Goal: Find specific page/section

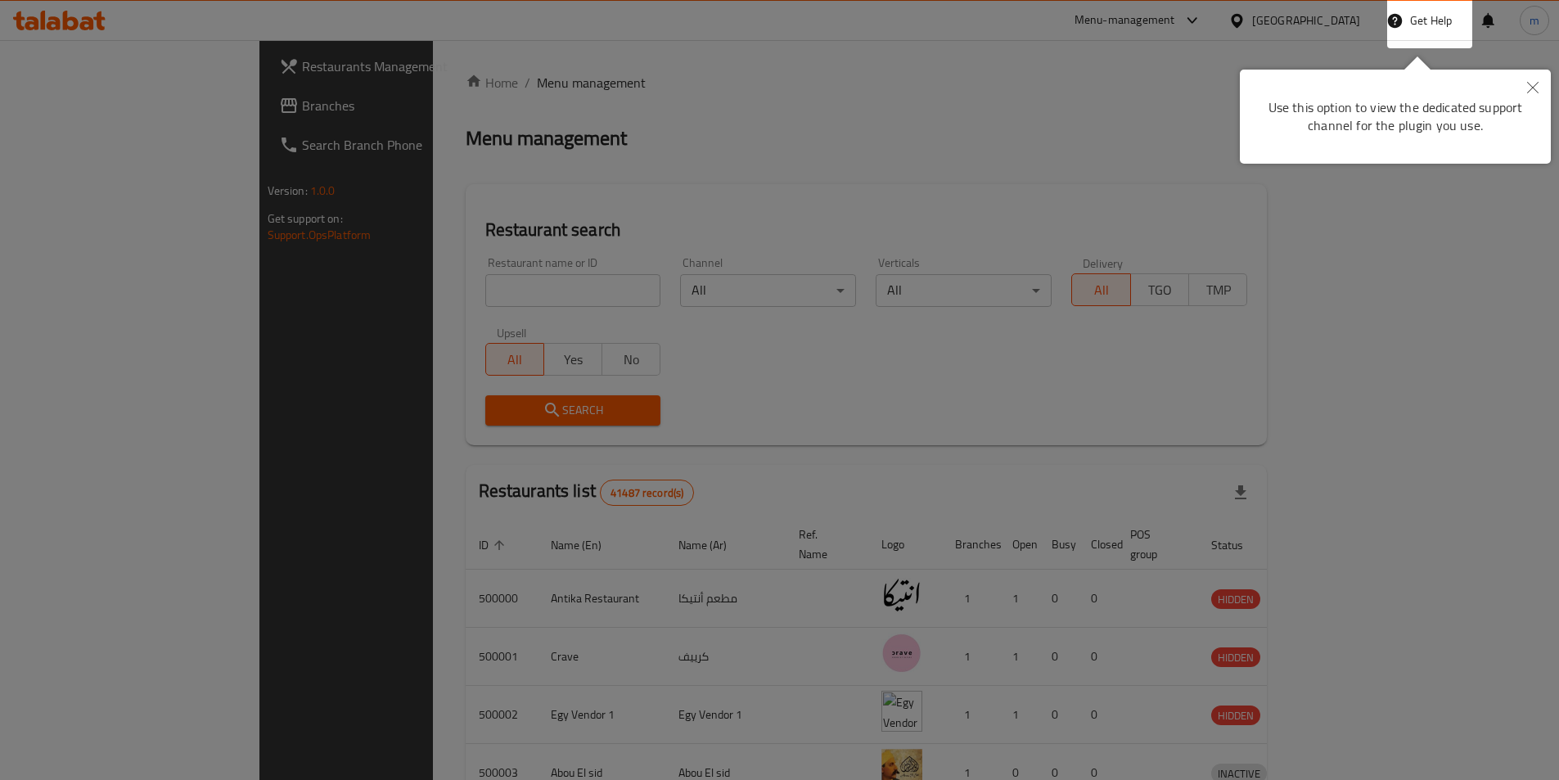
click at [1536, 89] on body "​ Menu-management Egypt Get Help m Restaurants Management Branches Search Branc…" at bounding box center [779, 410] width 1559 height 740
click at [1538, 91] on icon "Close" at bounding box center [1532, 87] width 11 height 11
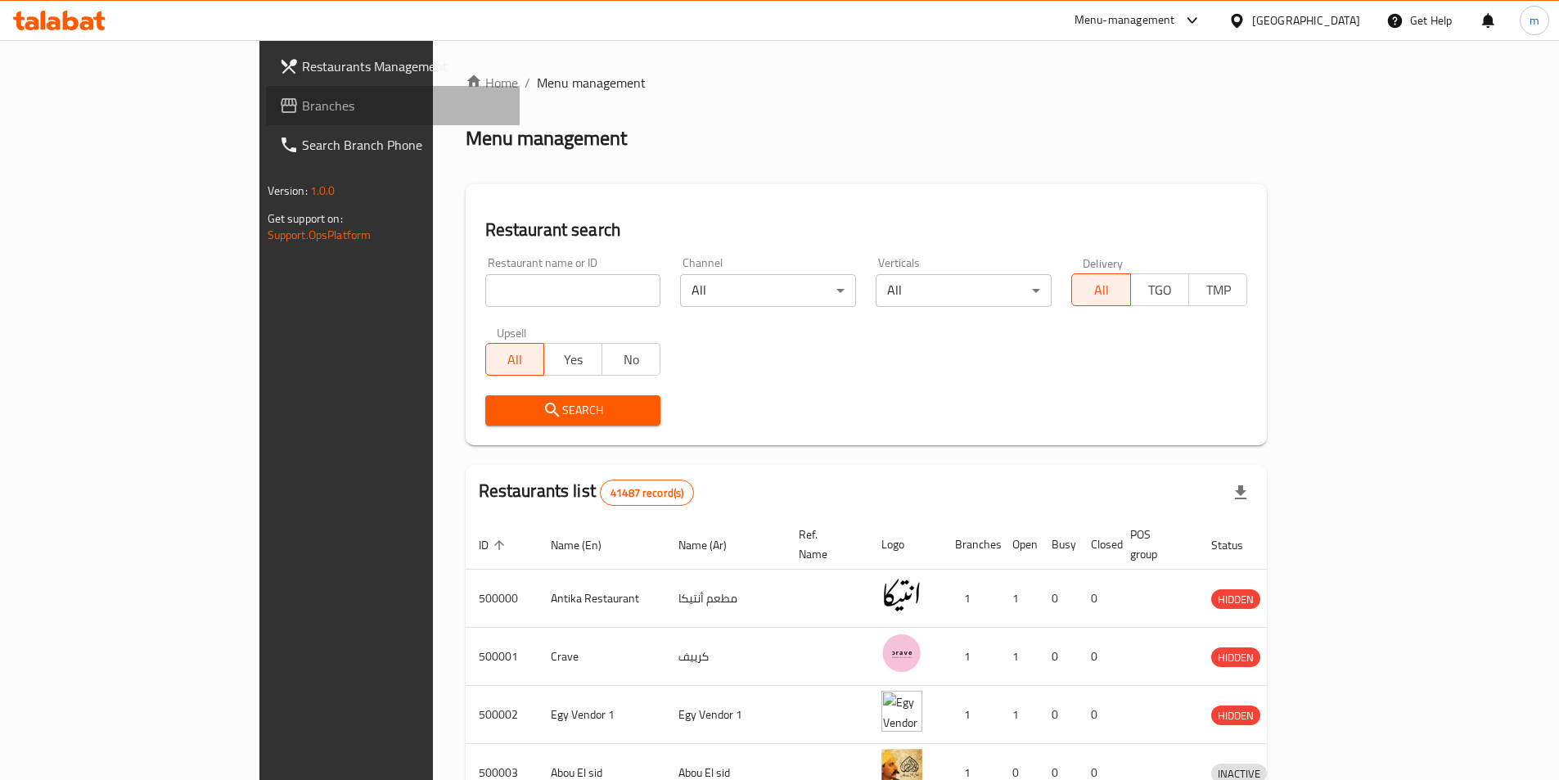
click at [266, 118] on link "Branches" at bounding box center [393, 105] width 254 height 39
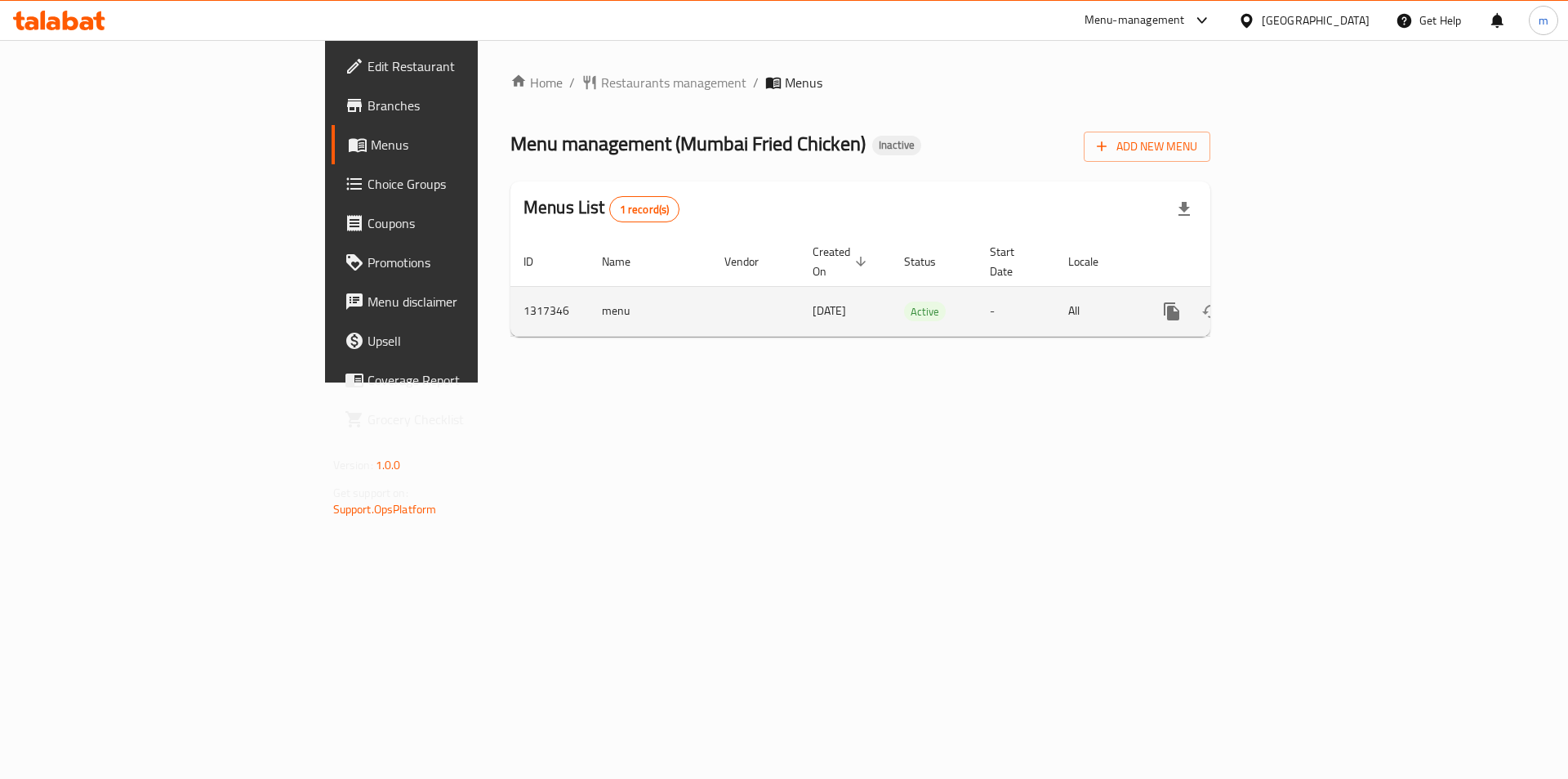
click at [1297, 304] on icon "enhanced table" at bounding box center [1290, 311] width 15 height 15
